Goal: Task Accomplishment & Management: Use online tool/utility

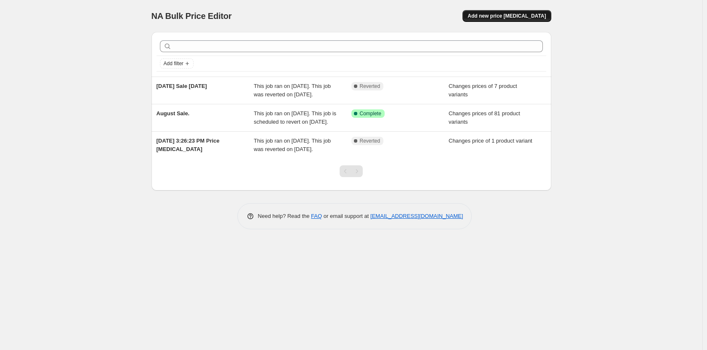
click at [511, 17] on span "Add new price [MEDICAL_DATA]" at bounding box center [506, 16] width 78 height 7
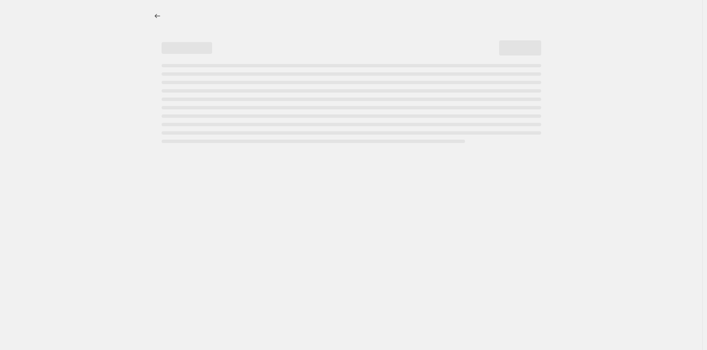
select select "percentage"
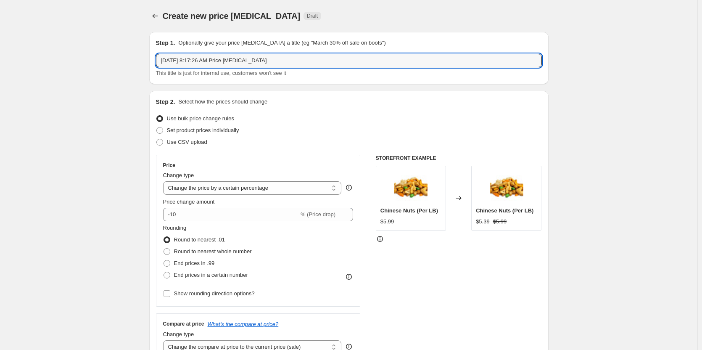
drag, startPoint x: 279, startPoint y: 66, endPoint x: 127, endPoint y: 53, distance: 153.1
click at [281, 61] on input "[DATE] 8:17:26 AM Price [MEDICAL_DATA]" at bounding box center [349, 60] width 386 height 13
type input "[DATE] Sale ([DATE])"
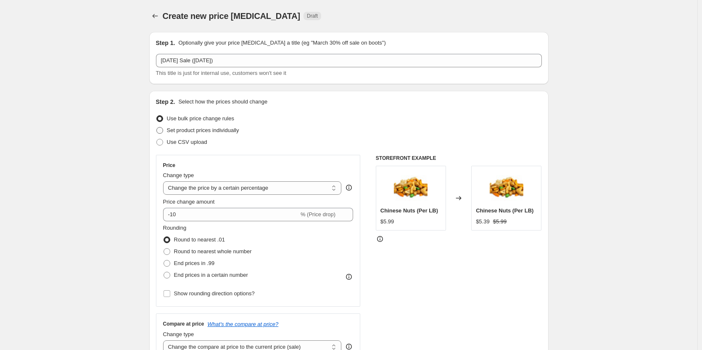
click at [229, 132] on span "Set product prices individually" at bounding box center [203, 130] width 72 height 6
click at [157, 127] on input "Set product prices individually" at bounding box center [156, 127] width 0 height 0
radio input "true"
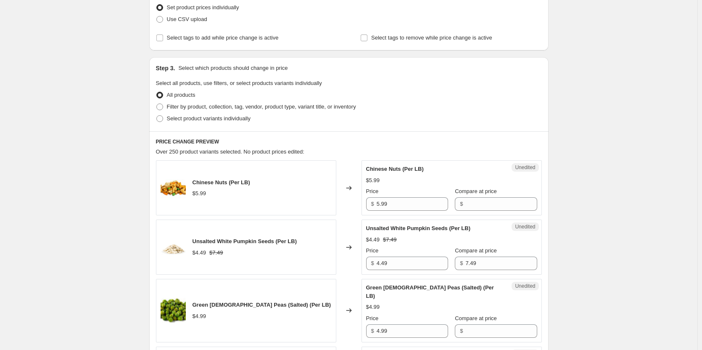
scroll to position [126, 0]
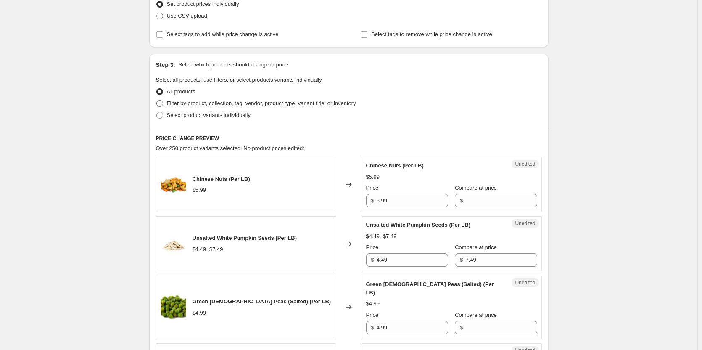
click at [199, 100] on span "Filter by product, collection, tag, vendor, product type, variant title, or inv…" at bounding box center [261, 103] width 189 height 6
click at [157, 100] on input "Filter by product, collection, tag, vendor, product type, variant title, or inv…" at bounding box center [156, 100] width 0 height 0
radio input "true"
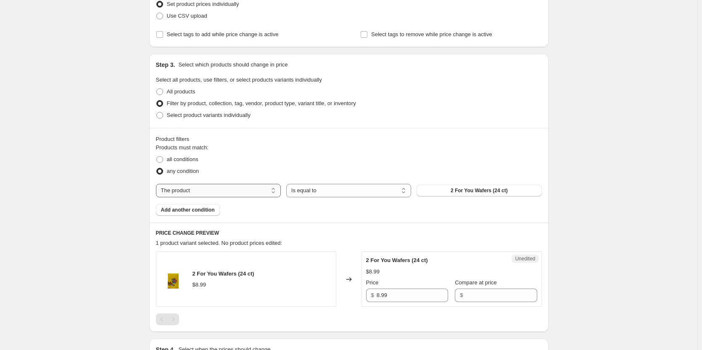
click at [263, 189] on select "The product The product's collection The product's tag The product's vendor The…" at bounding box center [218, 190] width 125 height 13
select select "collection"
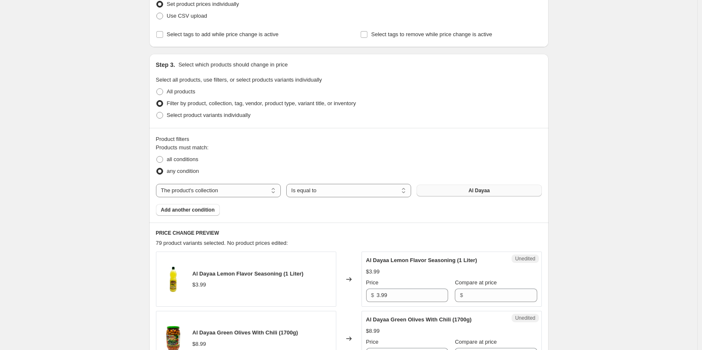
click at [500, 190] on button "Al Dayaa" at bounding box center [479, 191] width 125 height 12
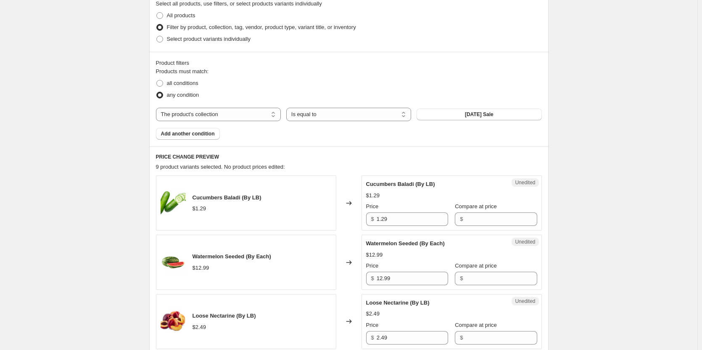
scroll to position [252, 0]
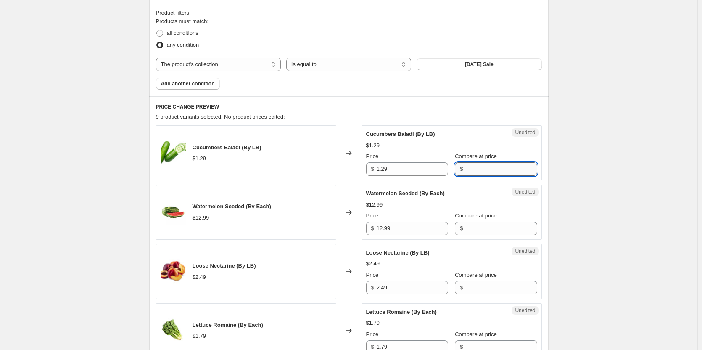
click at [482, 172] on input "Compare at price" at bounding box center [501, 168] width 71 height 13
type input "1.29"
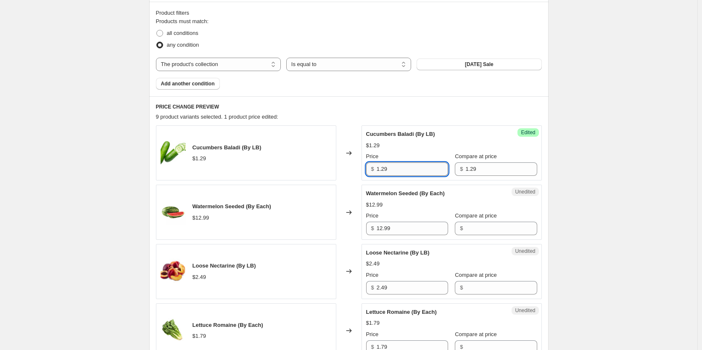
click at [407, 171] on input "1.29" at bounding box center [412, 168] width 71 height 13
type input "1"
type input "0.69"
click at [588, 136] on div "Create new price [MEDICAL_DATA]. This page is ready Create new price [MEDICAL_D…" at bounding box center [349, 279] width 698 height 1062
click at [470, 220] on div "Compare at price $" at bounding box center [496, 224] width 82 height 24
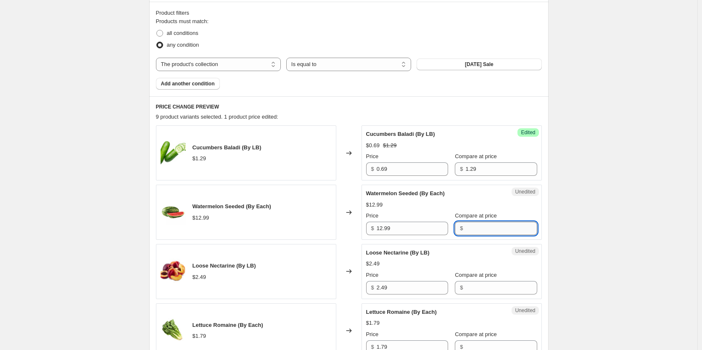
click at [468, 225] on input "Compare at price" at bounding box center [501, 228] width 71 height 13
type input "12.99"
click at [413, 229] on input "12.99" at bounding box center [412, 228] width 71 height 13
type input "1"
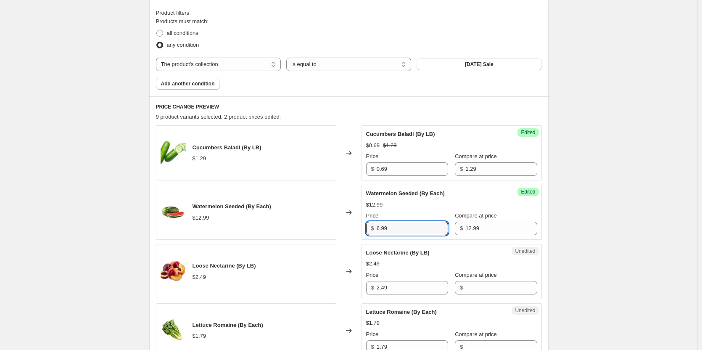
type input "6.99"
click at [635, 187] on div "Create new price [MEDICAL_DATA]. This page is ready Create new price [MEDICAL_D…" at bounding box center [349, 279] width 698 height 1062
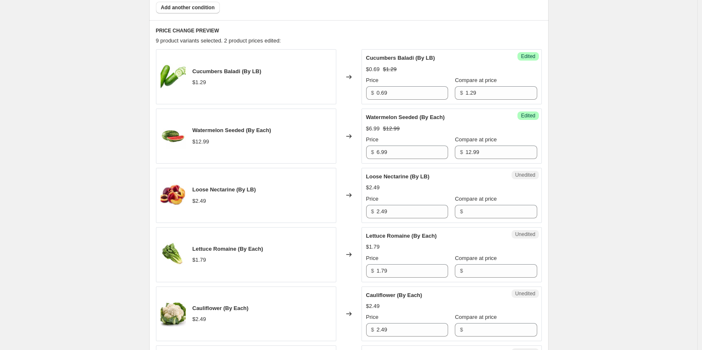
scroll to position [336, 0]
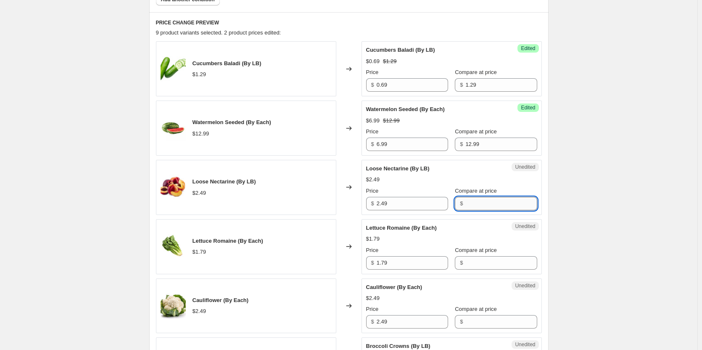
click at [479, 203] on input "Compare at price" at bounding box center [501, 203] width 71 height 13
click at [422, 204] on input "2.49" at bounding box center [412, 203] width 71 height 13
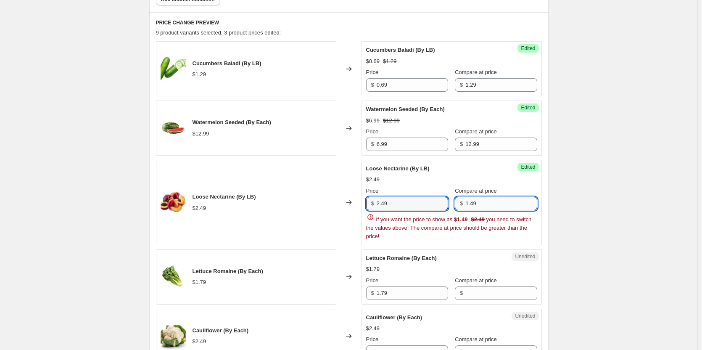
click at [485, 204] on input "1.49" at bounding box center [501, 203] width 71 height 13
type input "1"
type input "2.49"
click at [437, 201] on input "2.49" at bounding box center [412, 203] width 71 height 13
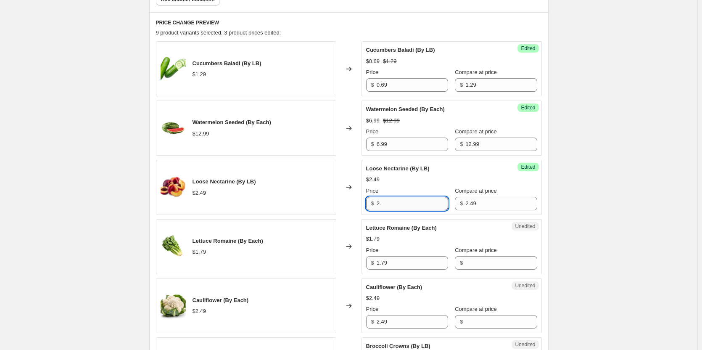
type input "2"
type input "1.49"
click at [587, 161] on div "Create new price [MEDICAL_DATA]. This page is ready Create new price [MEDICAL_D…" at bounding box center [349, 195] width 698 height 1062
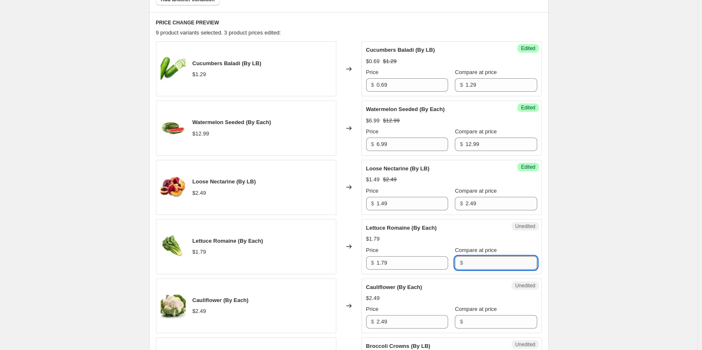
click at [475, 264] on input "Compare at price" at bounding box center [501, 262] width 71 height 13
type input "1.79"
click at [425, 265] on input "1.79" at bounding box center [412, 262] width 71 height 13
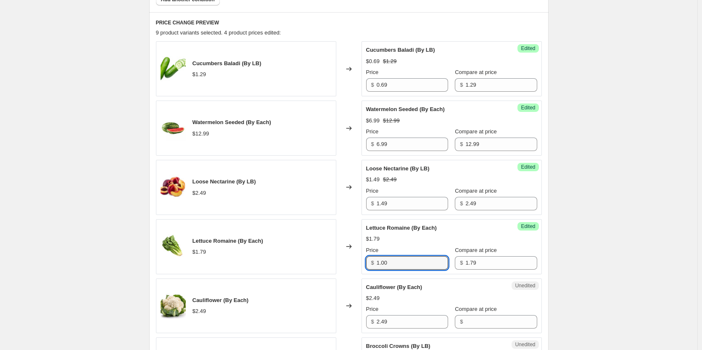
type input "1.00"
click at [623, 254] on div "Create new price [MEDICAL_DATA]. This page is ready Create new price [MEDICAL_D…" at bounding box center [349, 195] width 698 height 1062
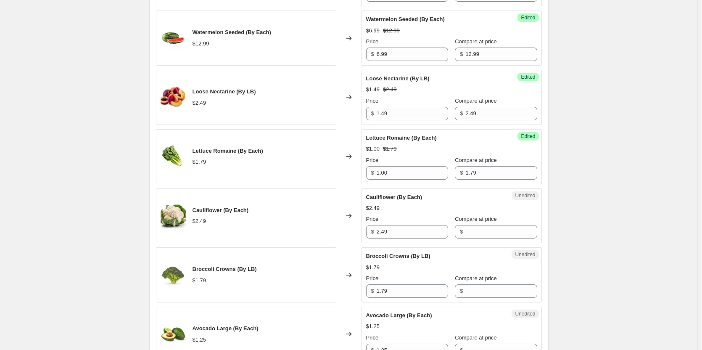
scroll to position [463, 0]
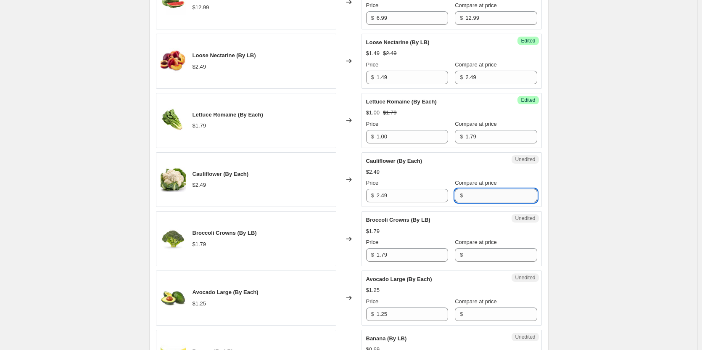
click at [467, 195] on input "Compare at price" at bounding box center [501, 195] width 71 height 13
type input "2.49"
click at [415, 198] on input "2.49" at bounding box center [412, 195] width 71 height 13
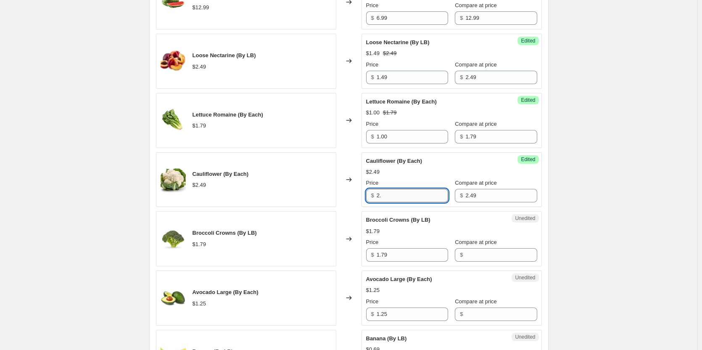
type input "2"
type input "1.66"
click at [651, 141] on div "Create new price [MEDICAL_DATA]. This page is ready Create new price [MEDICAL_D…" at bounding box center [349, 68] width 698 height 1062
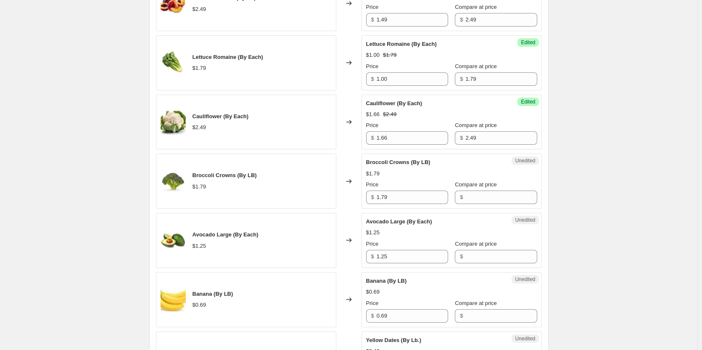
scroll to position [589, 0]
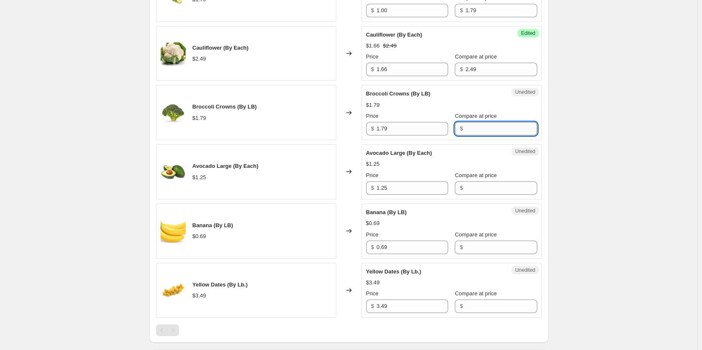
click at [470, 131] on input "Compare at price" at bounding box center [501, 128] width 71 height 13
type input "1.79"
click at [471, 191] on input "Compare at price" at bounding box center [501, 187] width 71 height 13
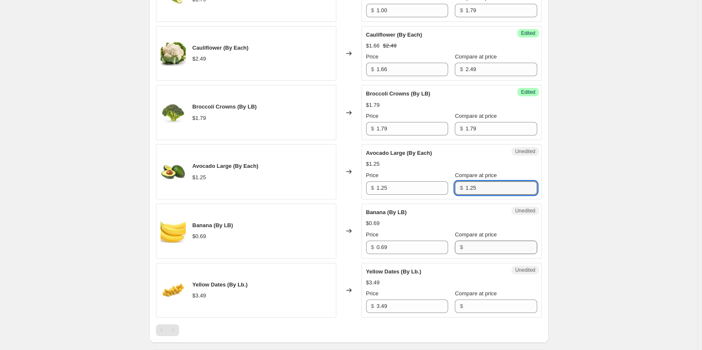
type input "1.25"
click at [491, 249] on input "Compare at price" at bounding box center [501, 247] width 71 height 13
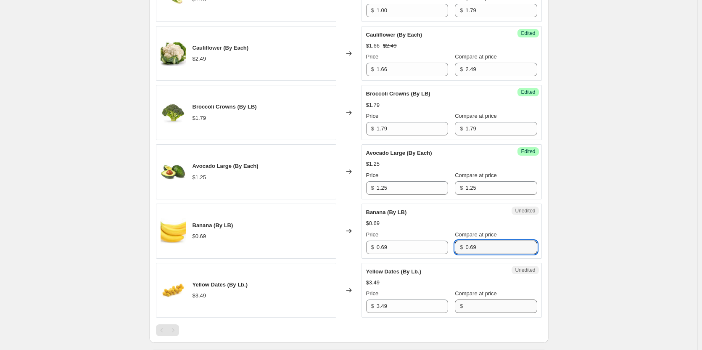
type input "0.69"
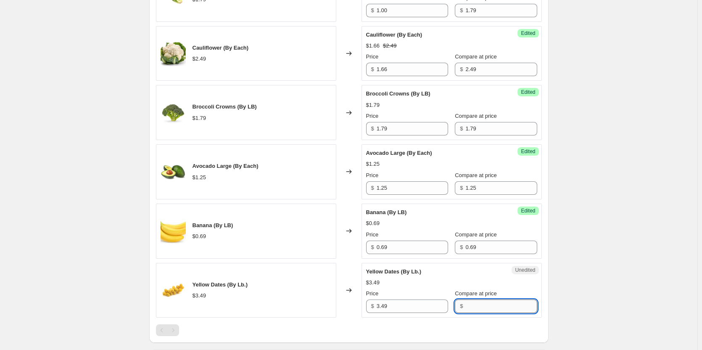
click at [482, 304] on input "Compare at price" at bounding box center [501, 305] width 71 height 13
type input "3.49"
click at [417, 125] on input "1.79" at bounding box center [412, 128] width 71 height 13
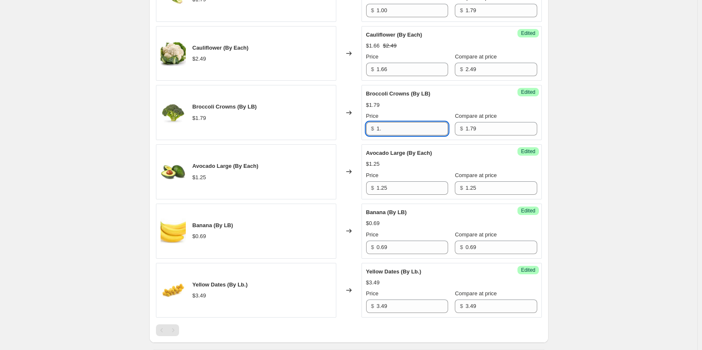
type input "1"
type input "0.99"
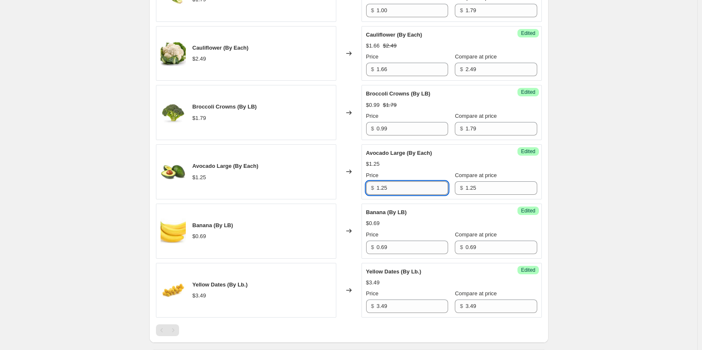
click at [411, 189] on input "1.25" at bounding box center [412, 187] width 71 height 13
type input "1"
type input "0.20"
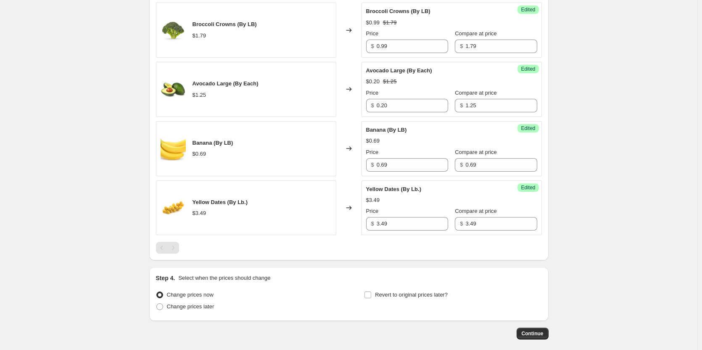
scroll to position [673, 0]
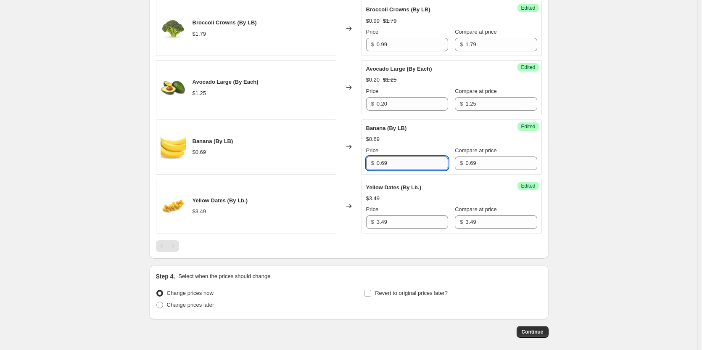
click at [414, 163] on input "0.69" at bounding box center [412, 162] width 71 height 13
type input "0"
type input "0.49"
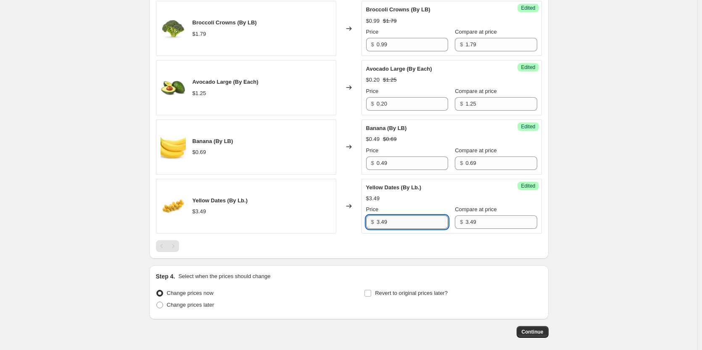
click at [393, 218] on input "3.49" at bounding box center [412, 221] width 71 height 13
type input "3"
type input "1.49"
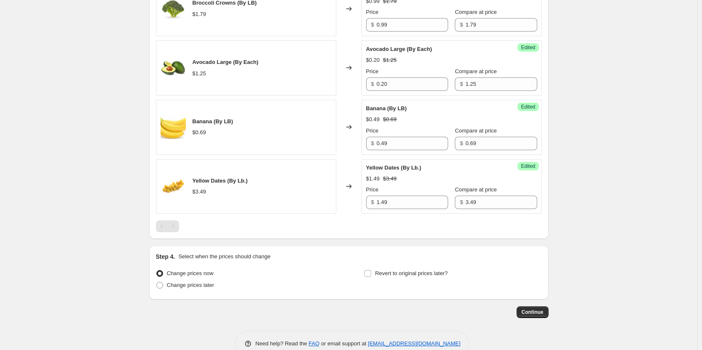
scroll to position [712, 0]
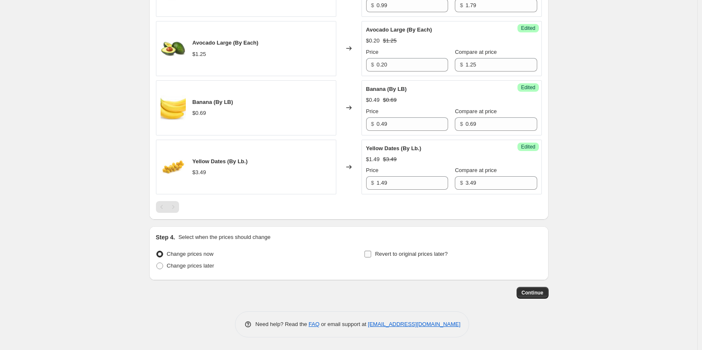
click at [371, 254] on input "Revert to original prices later?" at bounding box center [368, 254] width 7 height 7
checkbox input "true"
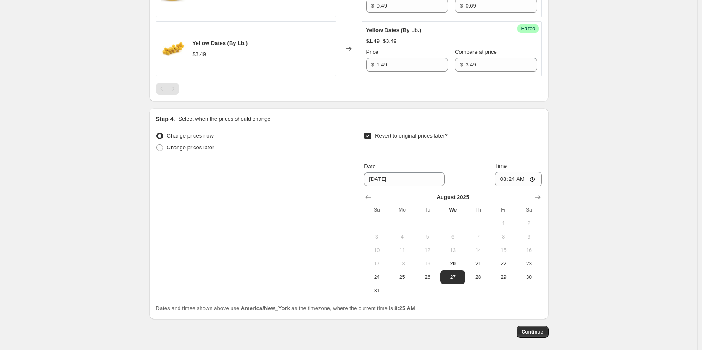
scroll to position [869, 0]
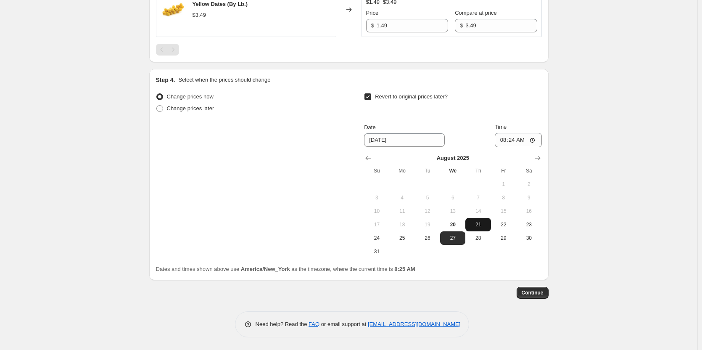
click at [480, 224] on span "21" at bounding box center [478, 224] width 19 height 7
type input "[DATE]"
click at [534, 142] on input "08:24" at bounding box center [518, 140] width 47 height 14
type input "06:00"
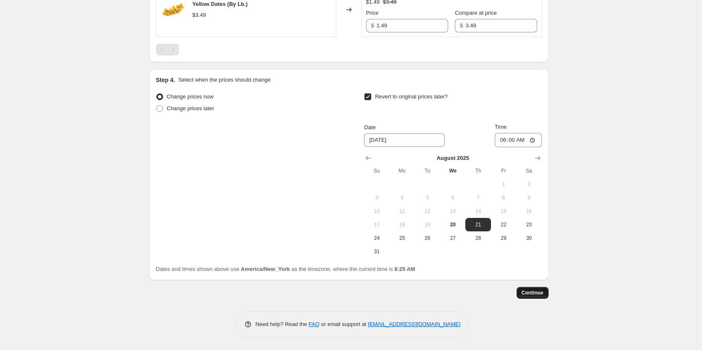
click at [527, 291] on span "Continue" at bounding box center [533, 292] width 22 height 7
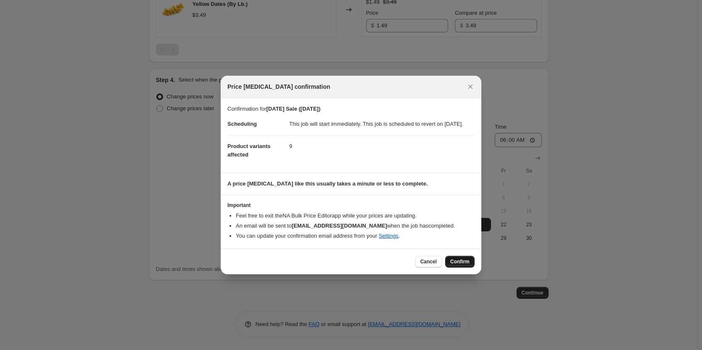
click at [457, 264] on span "Confirm" at bounding box center [459, 261] width 19 height 7
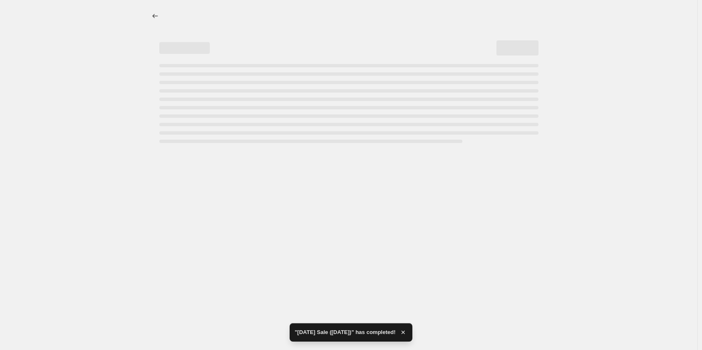
select select "collection"
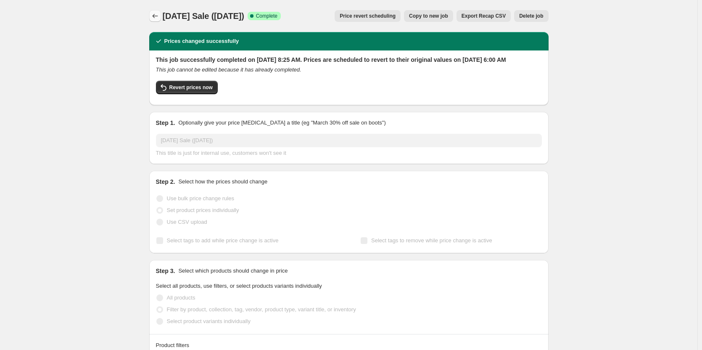
click at [157, 17] on icon "Price change jobs" at bounding box center [155, 16] width 8 height 8
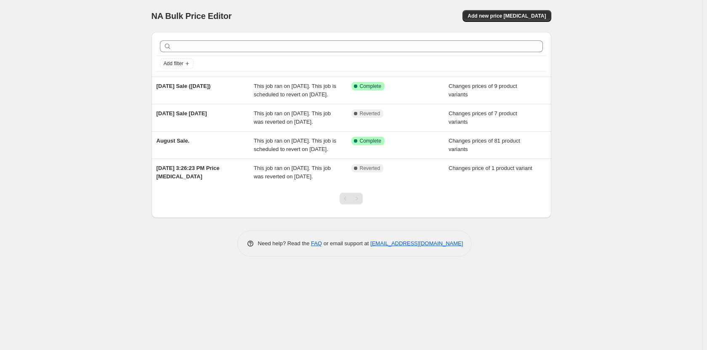
click at [630, 155] on div "NA Bulk Price Editor. This page is ready NA Bulk Price Editor Add new price [ME…" at bounding box center [351, 175] width 702 height 350
click at [620, 129] on div "NA Bulk Price Editor. This page is ready NA Bulk Price Editor Add new price [ME…" at bounding box center [351, 175] width 702 height 350
click at [46, 135] on div "NA Bulk Price Editor. This page is ready NA Bulk Price Editor Add new price cha…" at bounding box center [351, 175] width 702 height 350
